Goal: Task Accomplishment & Management: Use online tool/utility

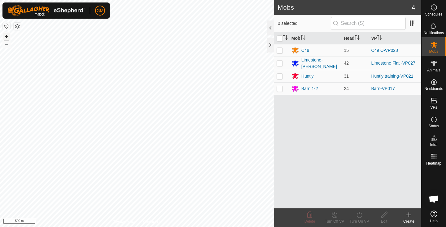
click at [4, 36] on button "+" at bounding box center [6, 36] width 7 height 7
click at [6, 36] on button "+" at bounding box center [6, 36] width 7 height 7
click at [51, 14] on div "GM Schedules Notifications Mobs Animals Neckbands VPs Status Infra Heatmap Help…" at bounding box center [223, 113] width 446 height 227
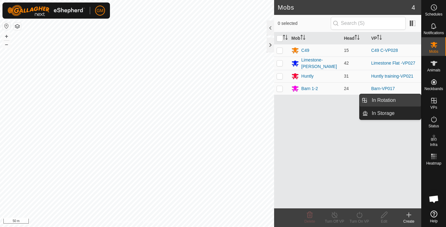
drag, startPoint x: 431, startPoint y: 104, endPoint x: 407, endPoint y: 104, distance: 24.8
click at [431, 104] on icon at bounding box center [434, 100] width 7 height 7
click at [392, 100] on link "In Rotation" at bounding box center [394, 100] width 53 height 12
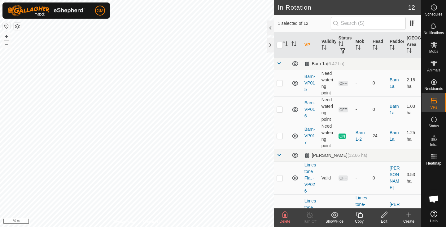
click at [285, 216] on icon at bounding box center [284, 214] width 7 height 7
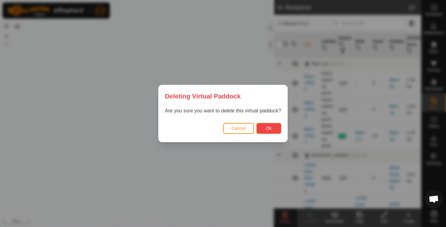
click at [266, 128] on button "Ok" at bounding box center [269, 128] width 25 height 11
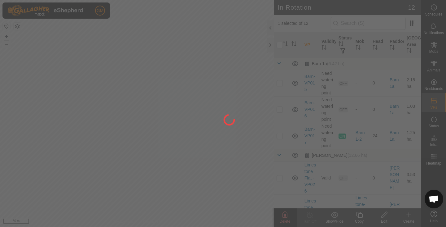
checkbox input "false"
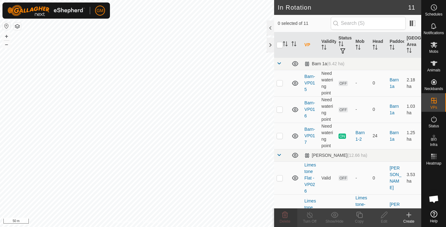
checkbox input "true"
click at [286, 216] on icon at bounding box center [284, 214] width 7 height 7
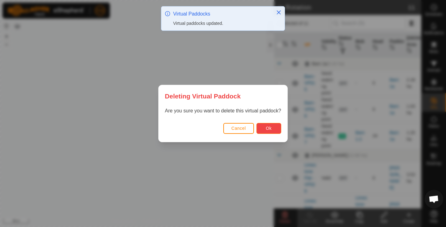
click at [268, 127] on span "Ok" at bounding box center [269, 128] width 6 height 5
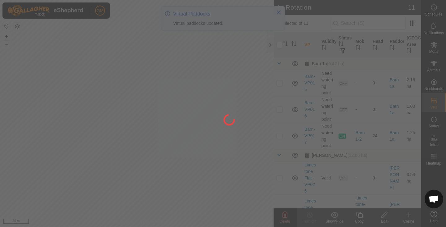
checkbox input "false"
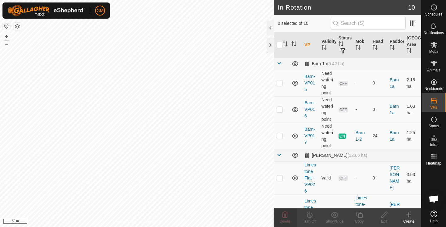
checkbox input "true"
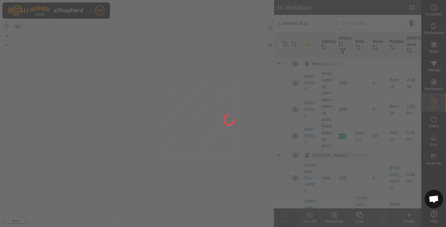
click at [361, 218] on div at bounding box center [223, 113] width 446 height 227
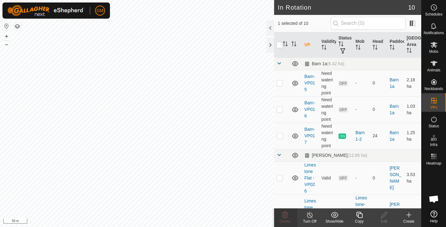
click at [360, 215] on icon at bounding box center [360, 214] width 8 height 7
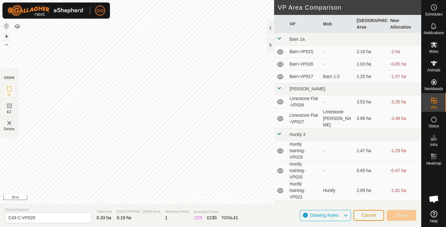
click at [6, 35] on button "+" at bounding box center [6, 36] width 7 height 7
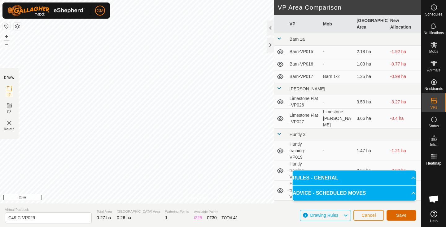
click at [399, 214] on span "Save" at bounding box center [401, 214] width 11 height 5
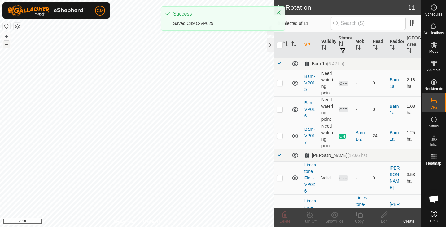
click at [6, 44] on button "–" at bounding box center [6, 44] width 7 height 7
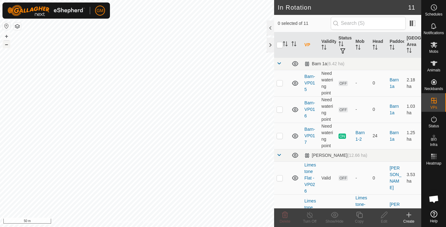
click at [6, 44] on button "–" at bounding box center [6, 44] width 7 height 7
click at [284, 215] on icon at bounding box center [285, 214] width 6 height 6
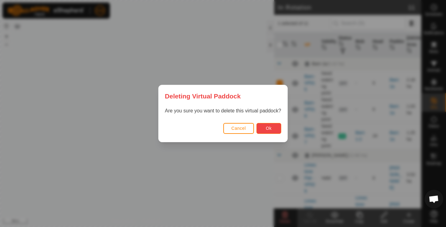
click at [268, 126] on span "Ok" at bounding box center [269, 128] width 6 height 5
checkbox input "false"
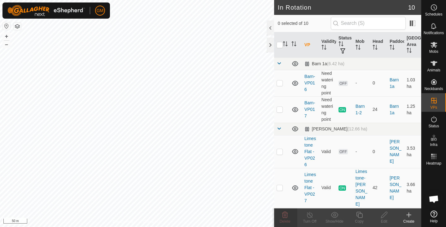
checkbox input "true"
checkbox input "false"
click at [384, 216] on icon at bounding box center [384, 214] width 6 height 6
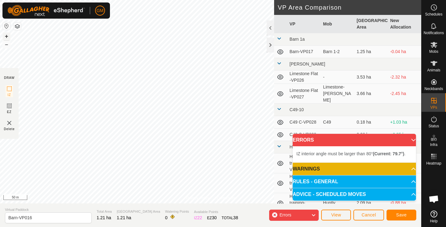
click at [6, 37] on button "+" at bounding box center [6, 36] width 7 height 7
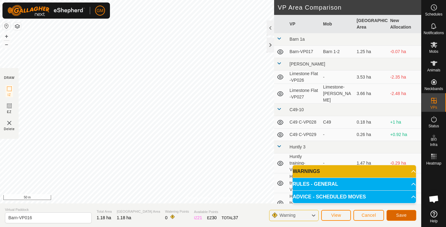
click at [402, 213] on span "Save" at bounding box center [401, 214] width 11 height 5
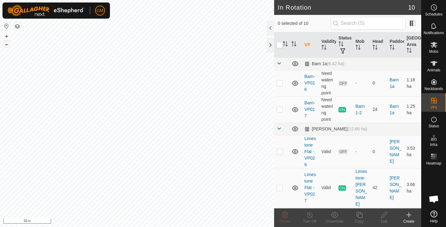
click at [7, 46] on button "–" at bounding box center [6, 44] width 7 height 7
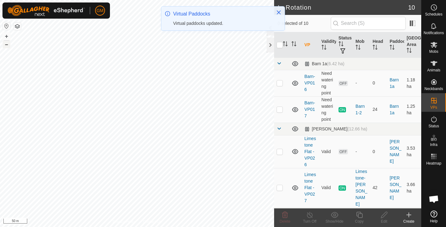
click at [7, 46] on button "–" at bounding box center [6, 44] width 7 height 7
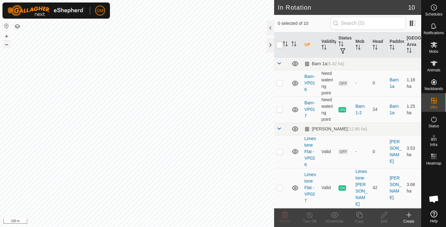
checkbox input "true"
checkbox input "false"
click at [8, 35] on button "+" at bounding box center [6, 36] width 7 height 7
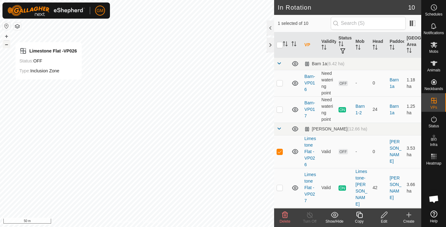
checkbox input "false"
click at [282, 185] on p-checkbox at bounding box center [280, 187] width 6 height 5
checkbox input "false"
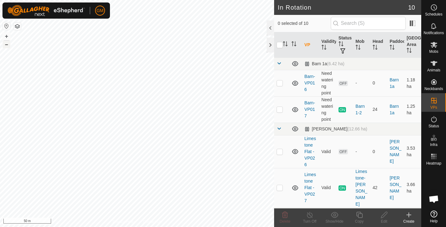
click at [6, 45] on button "–" at bounding box center [6, 44] width 7 height 7
click at [7, 34] on button "+" at bounding box center [6, 36] width 7 height 7
click at [7, 35] on button "+" at bounding box center [6, 36] width 7 height 7
checkbox input "true"
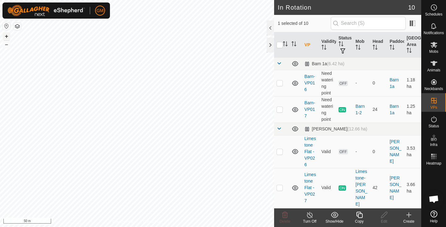
checkbox input "true"
checkbox input "false"
click at [434, 47] on icon at bounding box center [434, 44] width 7 height 7
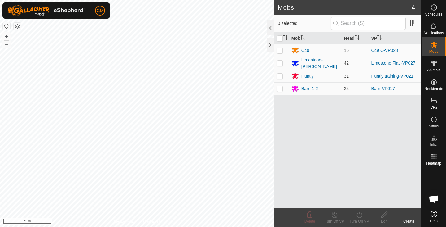
click at [280, 73] on p-checkbox at bounding box center [280, 75] width 6 height 5
checkbox input "true"
click at [362, 214] on icon at bounding box center [360, 214] width 6 height 6
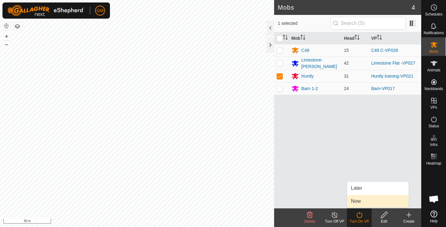
click at [355, 200] on link "Now" at bounding box center [377, 201] width 61 height 12
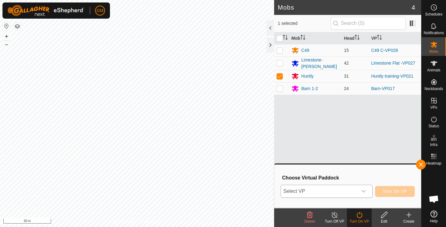
click at [365, 190] on icon "dropdown trigger" at bounding box center [364, 191] width 4 height 2
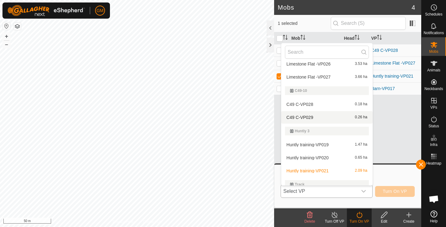
scroll to position [77, 0]
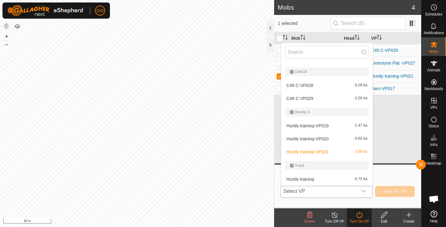
click at [329, 137] on li "Huntly training-VP020 0.65 ha" at bounding box center [326, 138] width 91 height 12
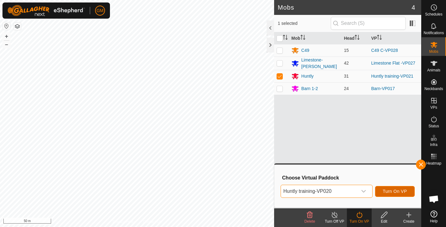
click at [397, 191] on span "Turn On VP" at bounding box center [395, 190] width 24 height 5
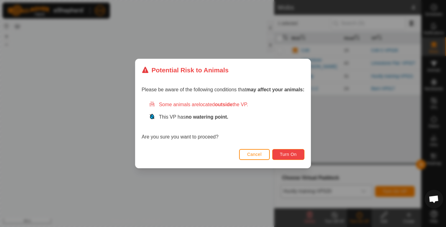
click at [284, 153] on span "Turn On" at bounding box center [288, 154] width 17 height 5
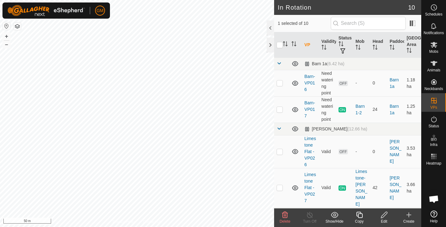
click at [284, 216] on icon at bounding box center [284, 214] width 7 height 7
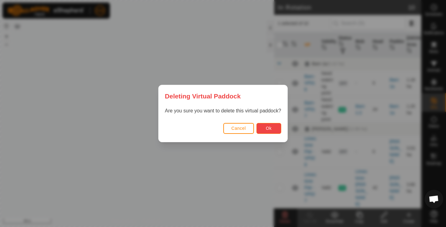
click at [272, 127] on button "Ok" at bounding box center [269, 128] width 25 height 11
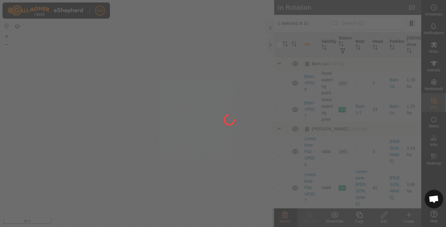
checkbox input "false"
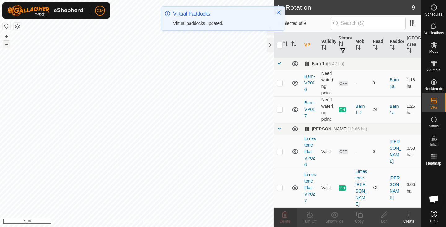
click at [6, 45] on button "–" at bounding box center [6, 44] width 7 height 7
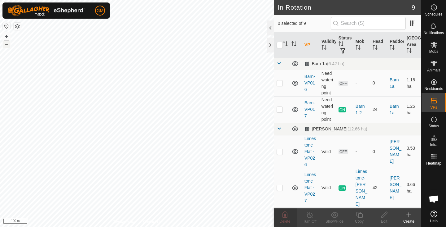
click at [5, 46] on button "–" at bounding box center [6, 44] width 7 height 7
click at [8, 37] on button "+" at bounding box center [6, 36] width 7 height 7
click at [7, 34] on button "+" at bounding box center [6, 36] width 7 height 7
click at [7, 36] on button "+" at bounding box center [6, 36] width 7 height 7
